Goal: Transaction & Acquisition: Purchase product/service

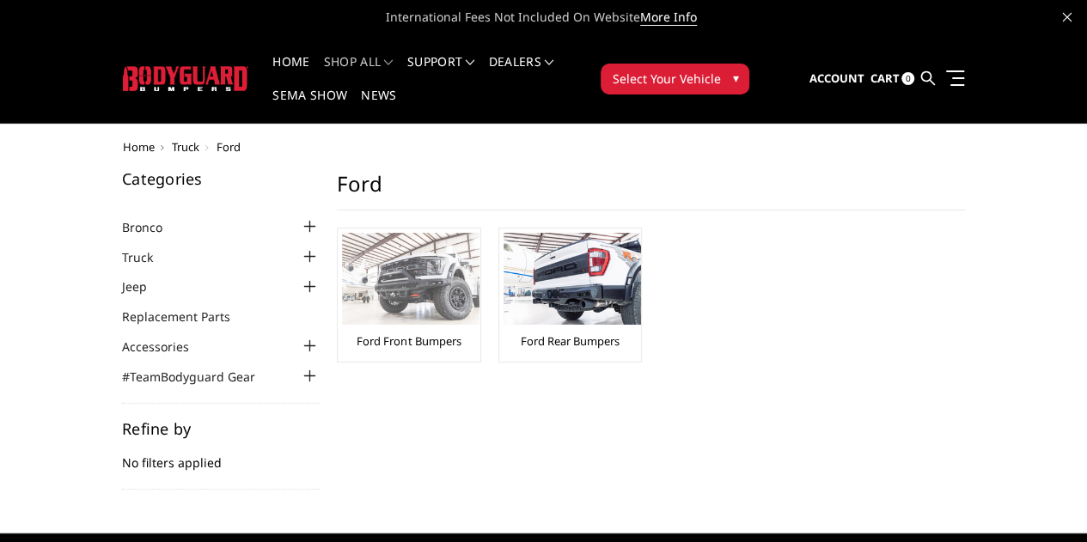
click at [342, 261] on img at bounding box center [411, 279] width 138 height 92
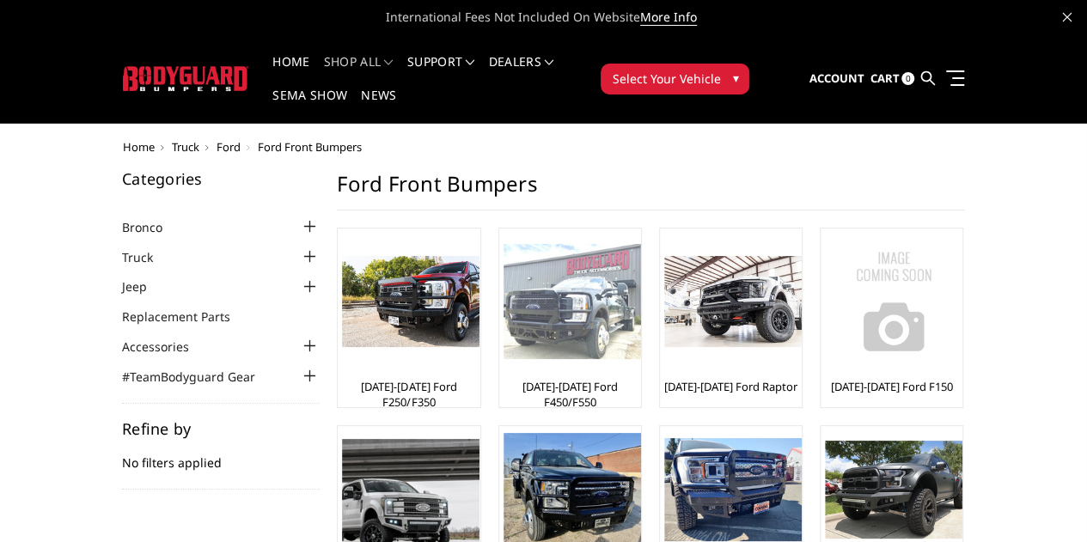
click at [504, 283] on img at bounding box center [573, 302] width 138 height 116
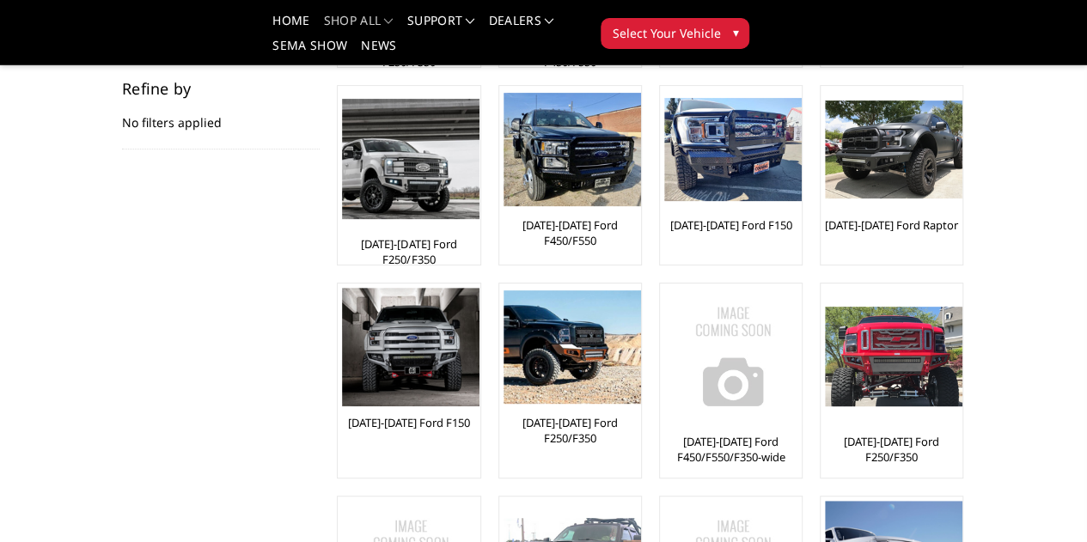
scroll to position [263, 0]
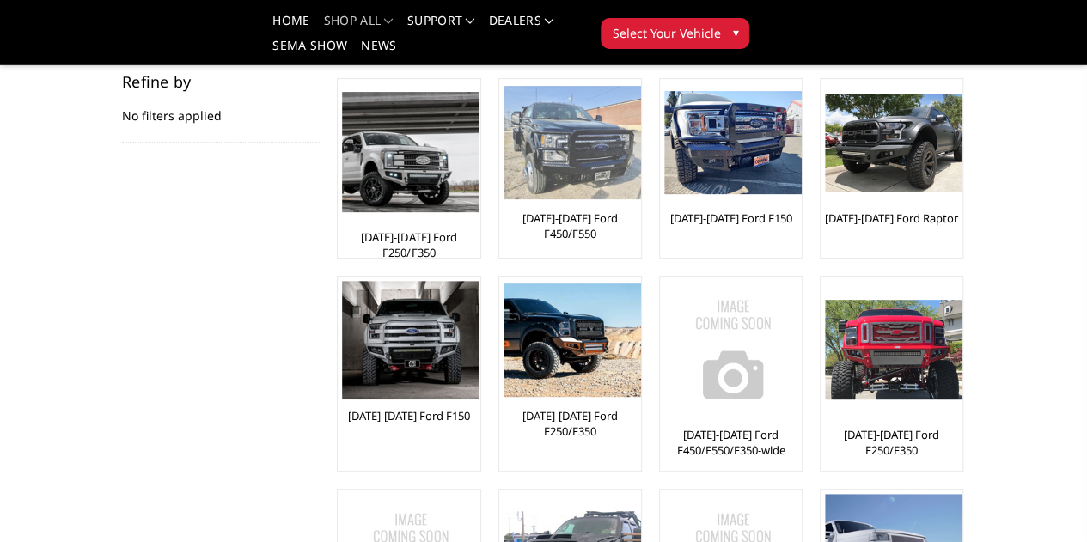
click at [504, 149] on img at bounding box center [573, 143] width 138 height 114
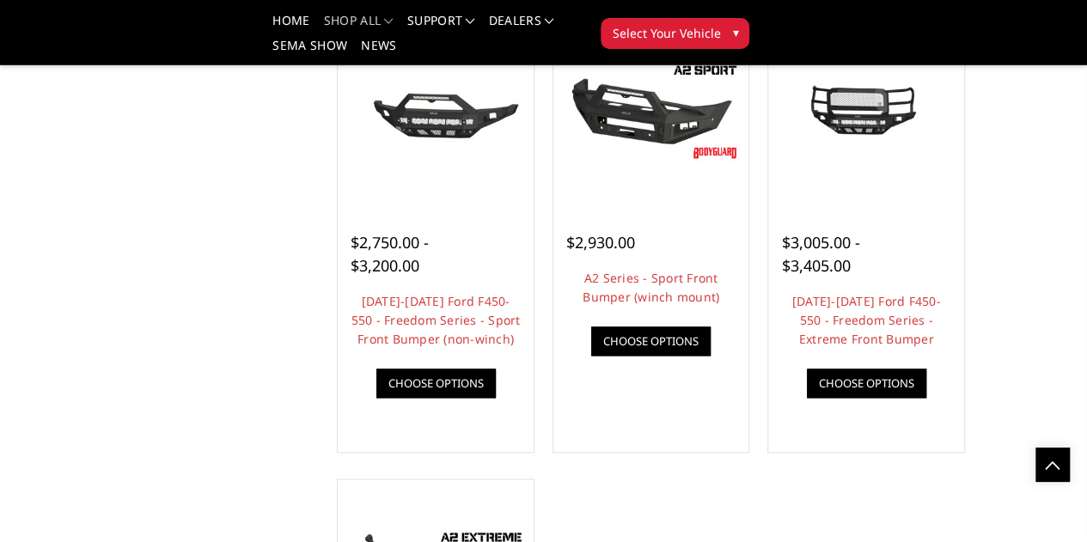
scroll to position [1047, 0]
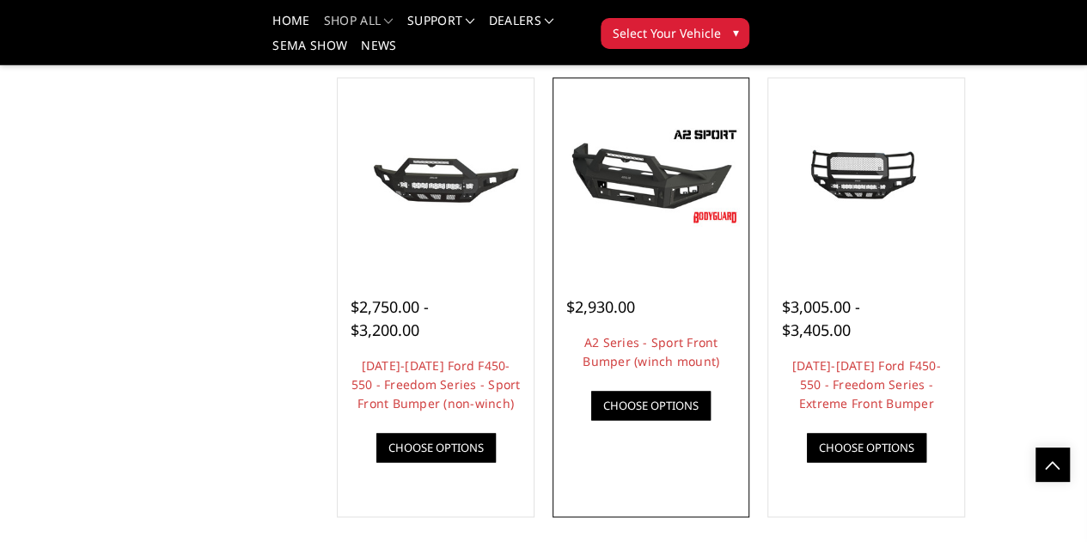
click at [699, 270] on div at bounding box center [651, 176] width 187 height 187
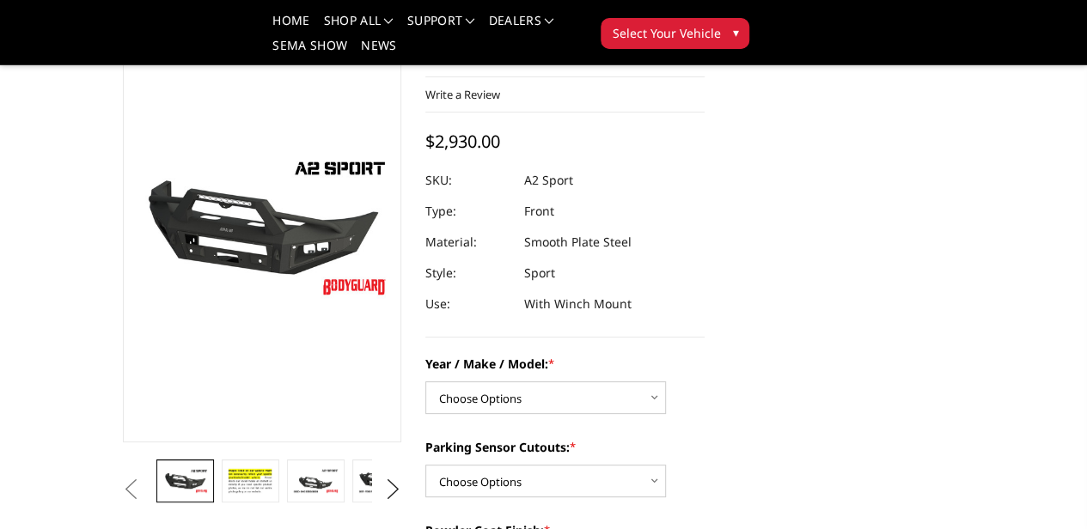
scroll to position [70, 0]
